Goal: Task Accomplishment & Management: Complete application form

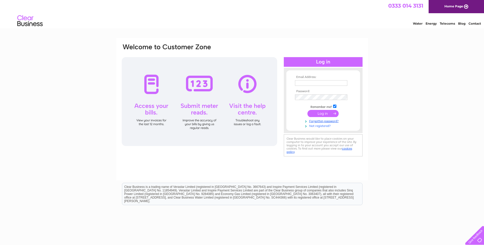
click at [322, 126] on link "Not registered?" at bounding box center [324, 125] width 58 height 5
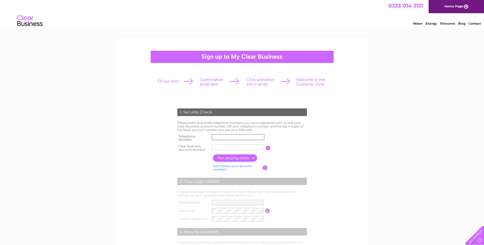
click at [213, 137] on input "text" at bounding box center [238, 137] width 53 height 6
type input "01974272286"
click at [214, 147] on input "text" at bounding box center [238, 147] width 53 height 6
type input "CB1017471"
click at [238, 161] on input "button" at bounding box center [235, 158] width 45 height 7
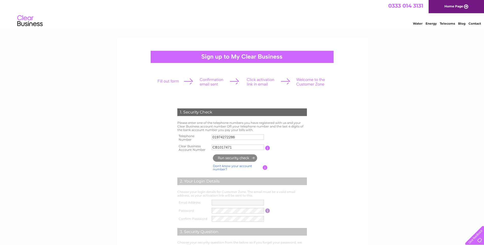
type input "**********"
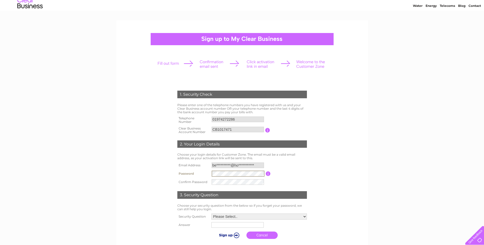
scroll to position [25, 0]
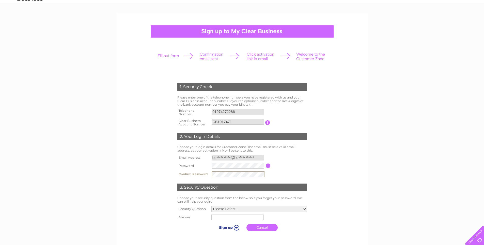
click at [305, 210] on select "Please Select.. In what town or city was your first job? In what town or city d…" at bounding box center [260, 209] width 96 height 6
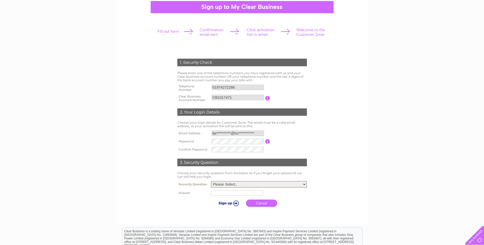
scroll to position [51, 0]
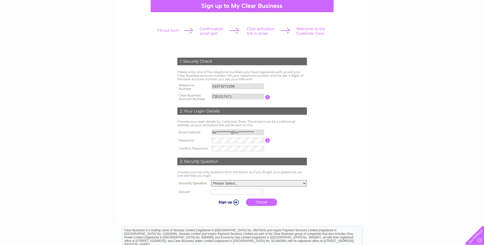
click at [304, 183] on select "Please Select.. In what town or city was your first job? In what town or city d…" at bounding box center [259, 183] width 96 height 7
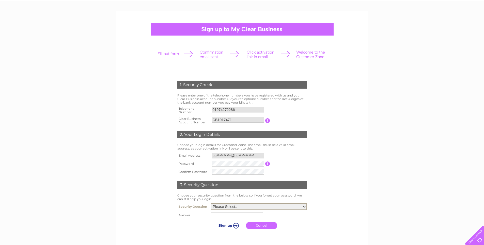
scroll to position [25, 0]
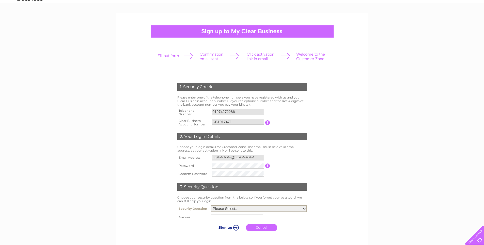
click at [305, 209] on select "Please Select.. In what town or city was your first job? In what town or city d…" at bounding box center [259, 209] width 96 height 7
click at [211, 206] on select "Please Select.. In what town or city was your first job? In what town or city d…" at bounding box center [259, 209] width 96 height 7
click at [273, 207] on select "Please Select.. In what town or city was your first job? In what town or city d…" at bounding box center [259, 209] width 96 height 7
click at [211, 206] on select "Please Select.. In what town or city was your first job? In what town or city d…" at bounding box center [259, 209] width 96 height 7
click at [304, 210] on select "Please Select.. In what town or city was your first job? In what town or city d…" at bounding box center [259, 209] width 96 height 7
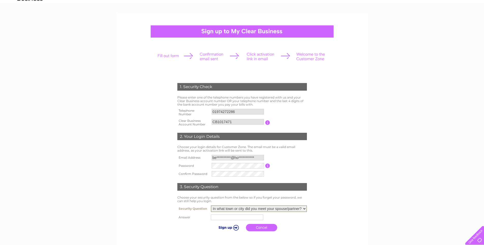
click at [211, 206] on select "Please Select.. In what town or city was your first job? In what town or city d…" at bounding box center [259, 209] width 96 height 7
click at [303, 208] on select "Please Select.. In what town or city was your first job? In what town or city d…" at bounding box center [259, 209] width 96 height 7
select select "3"
click at [211, 206] on select "Please Select.. In what town or city was your first job? In what town or city d…" at bounding box center [259, 209] width 96 height 7
click at [214, 218] on input "text" at bounding box center [238, 217] width 53 height 6
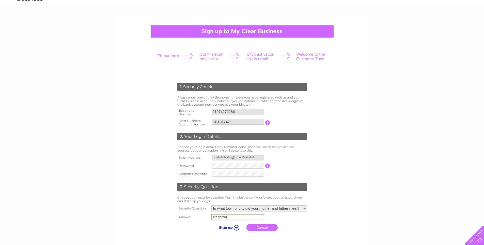
type input "Tregaron"
click at [231, 228] on input "submit" at bounding box center [228, 227] width 31 height 7
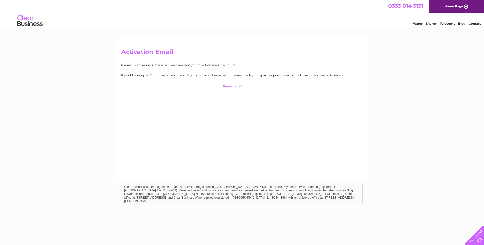
click at [238, 86] on input "button" at bounding box center [242, 86] width 50 height 7
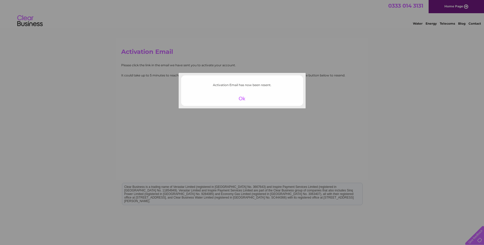
click at [244, 98] on div at bounding box center [242, 98] width 31 height 7
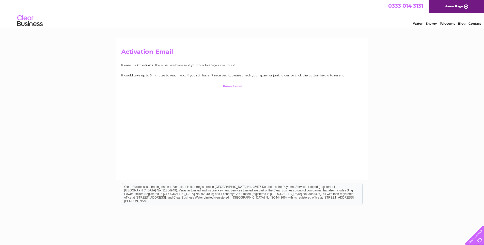
click at [232, 86] on input "button" at bounding box center [242, 86] width 50 height 7
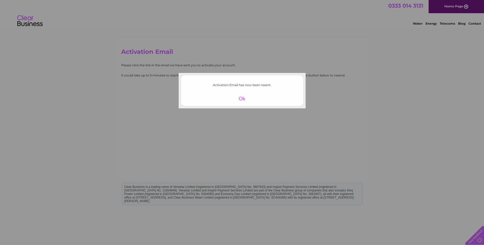
click at [242, 98] on div at bounding box center [242, 98] width 31 height 7
